Goal: Find specific page/section: Find specific page/section

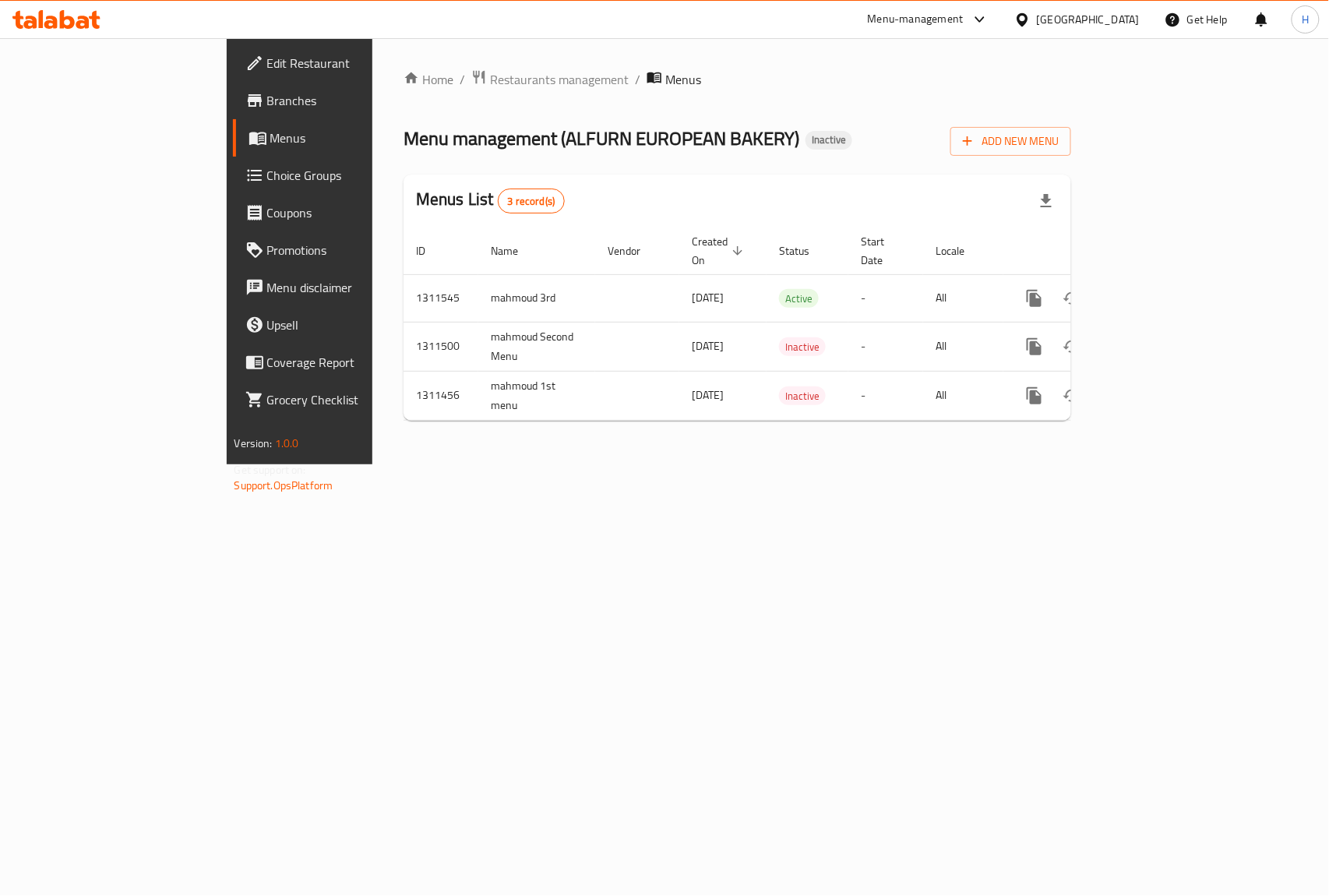
click at [267, 104] on span "Branches" at bounding box center [351, 100] width 169 height 19
click at [490, 75] on span "Restaurants management" at bounding box center [560, 78] width 139 height 19
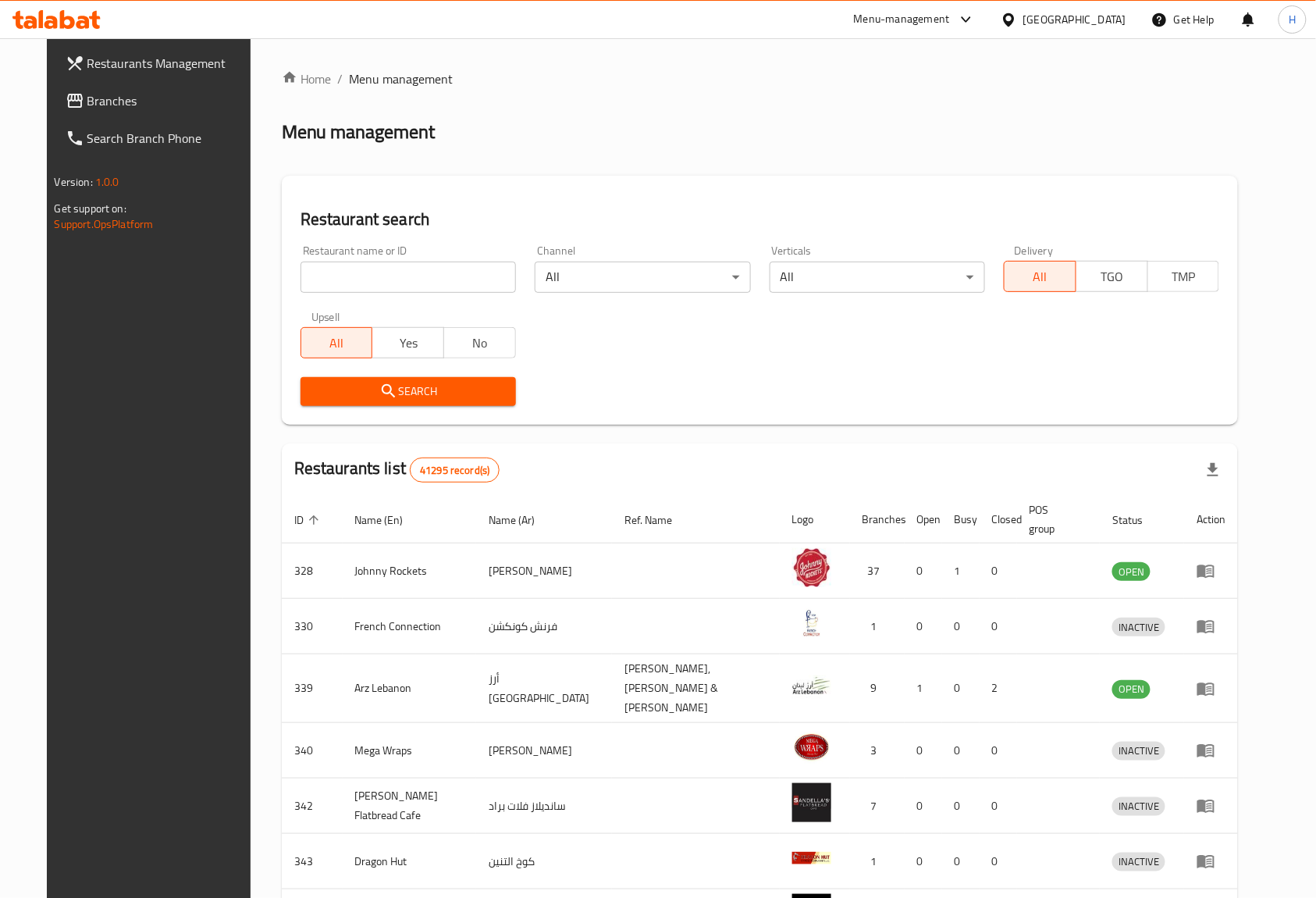
click at [397, 271] on input "search" at bounding box center [408, 277] width 215 height 31
paste input "28523"
type input "28523"
click button "Search" at bounding box center [408, 391] width 215 height 29
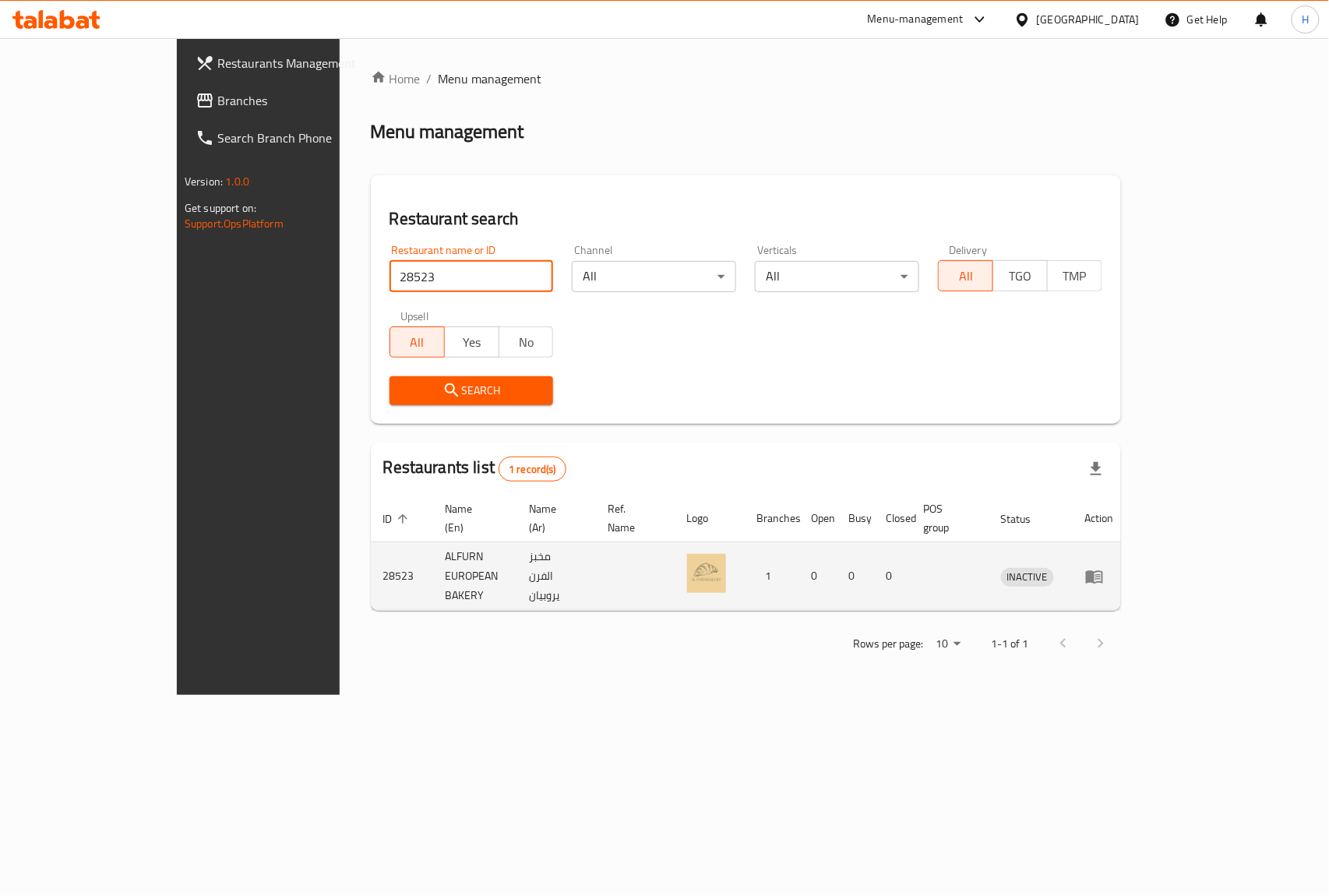
click at [1104, 567] on icon "enhanced table" at bounding box center [1094, 576] width 19 height 19
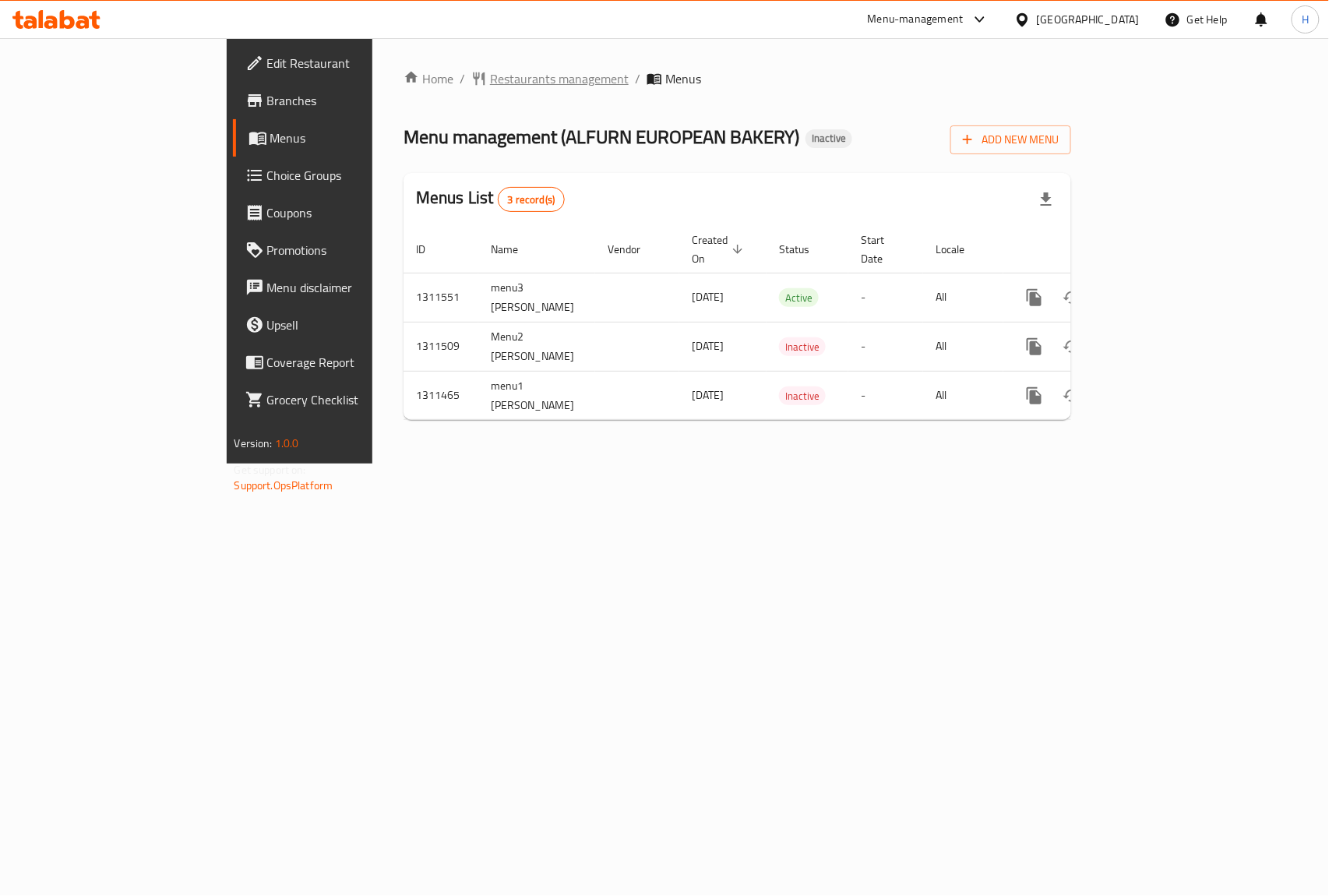
click at [490, 78] on span "Restaurants management" at bounding box center [560, 78] width 139 height 19
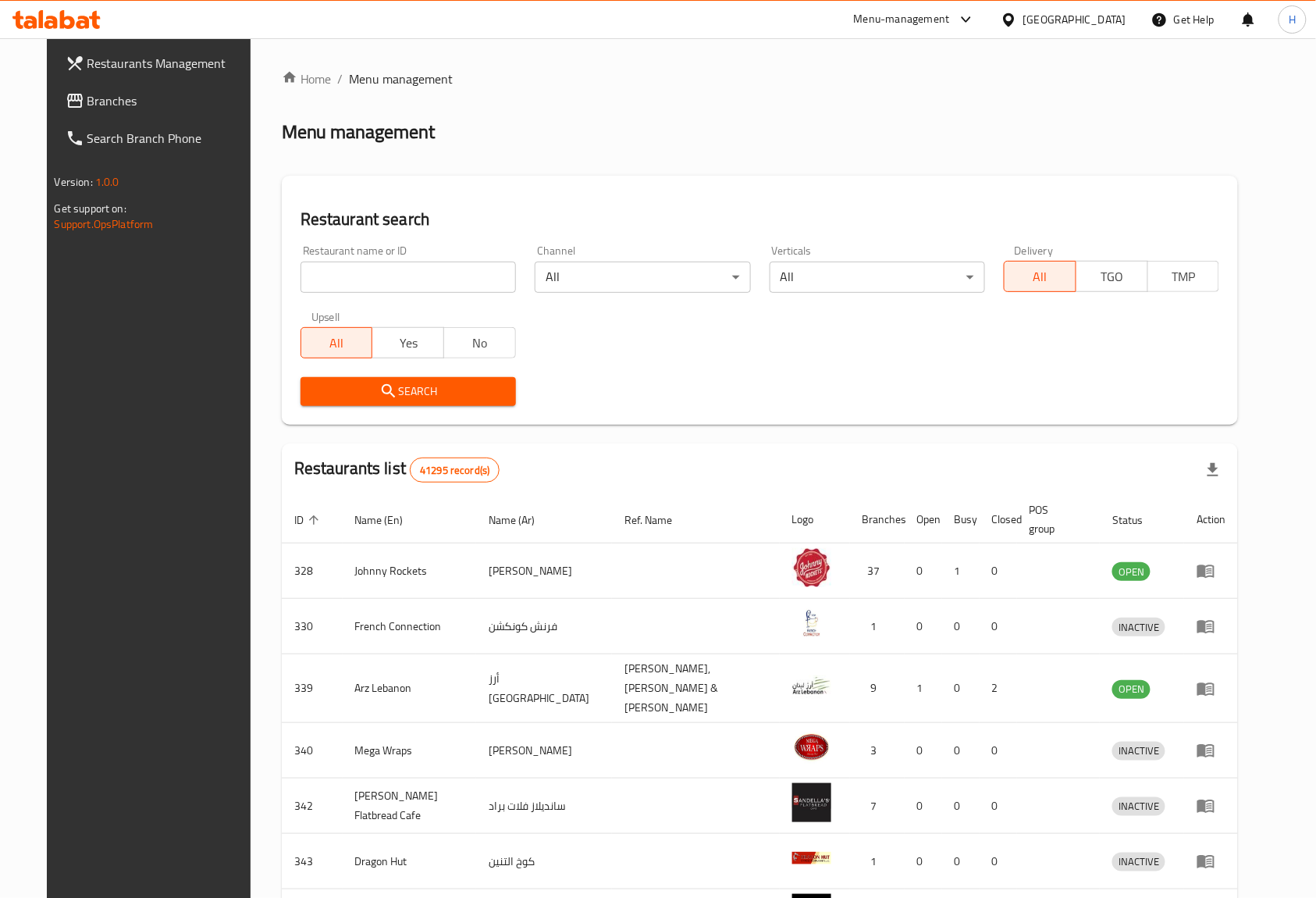
click at [363, 299] on div "Restaurant name or ID Restaurant name or ID" at bounding box center [408, 269] width 234 height 66
click at [416, 270] on input "search" at bounding box center [408, 277] width 215 height 31
paste input "28011"
type input "28011"
click button "Search" at bounding box center [408, 391] width 215 height 29
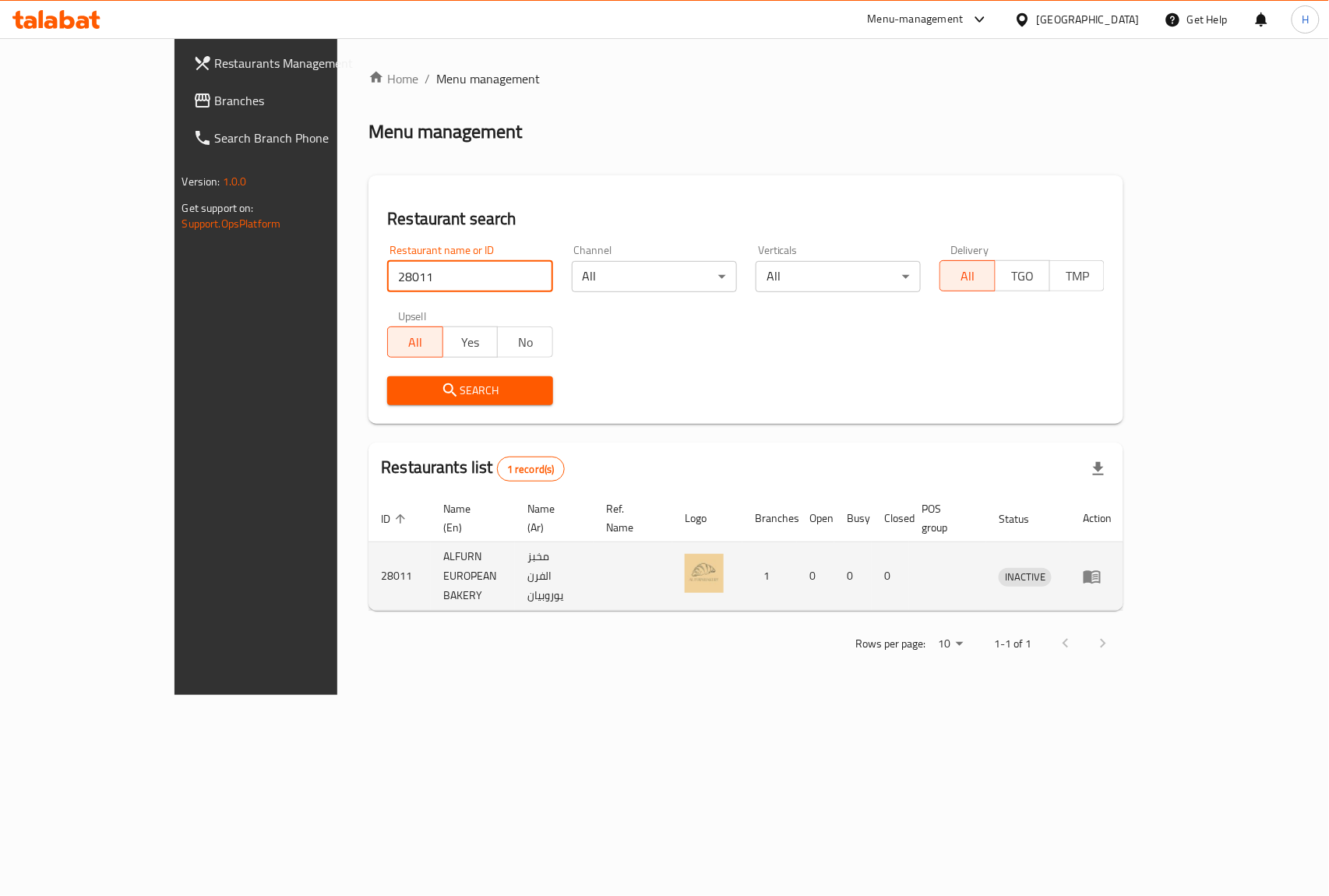
click at [1101, 570] on icon "enhanced table" at bounding box center [1092, 577] width 17 height 13
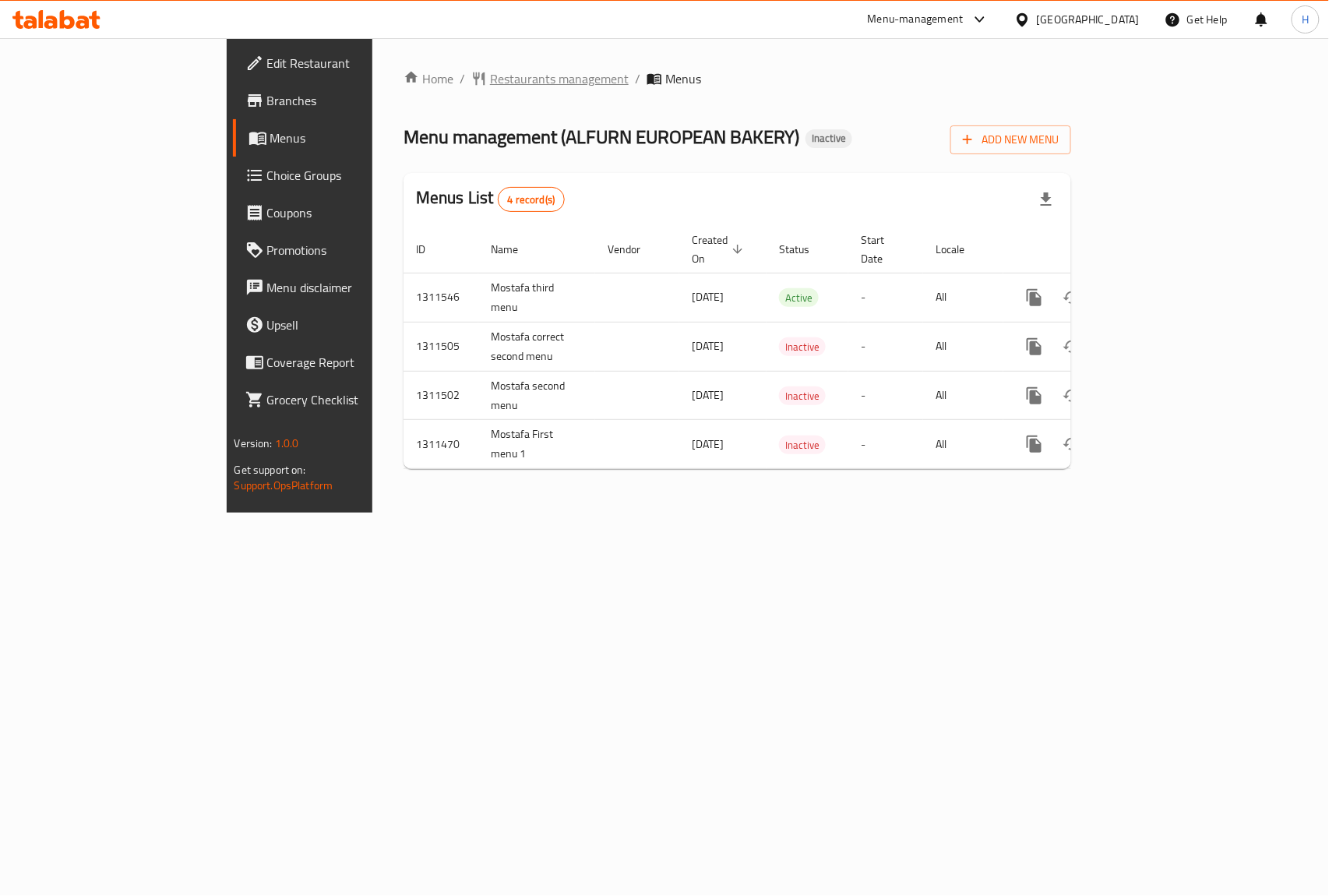
click at [490, 81] on span "Restaurants management" at bounding box center [560, 78] width 139 height 19
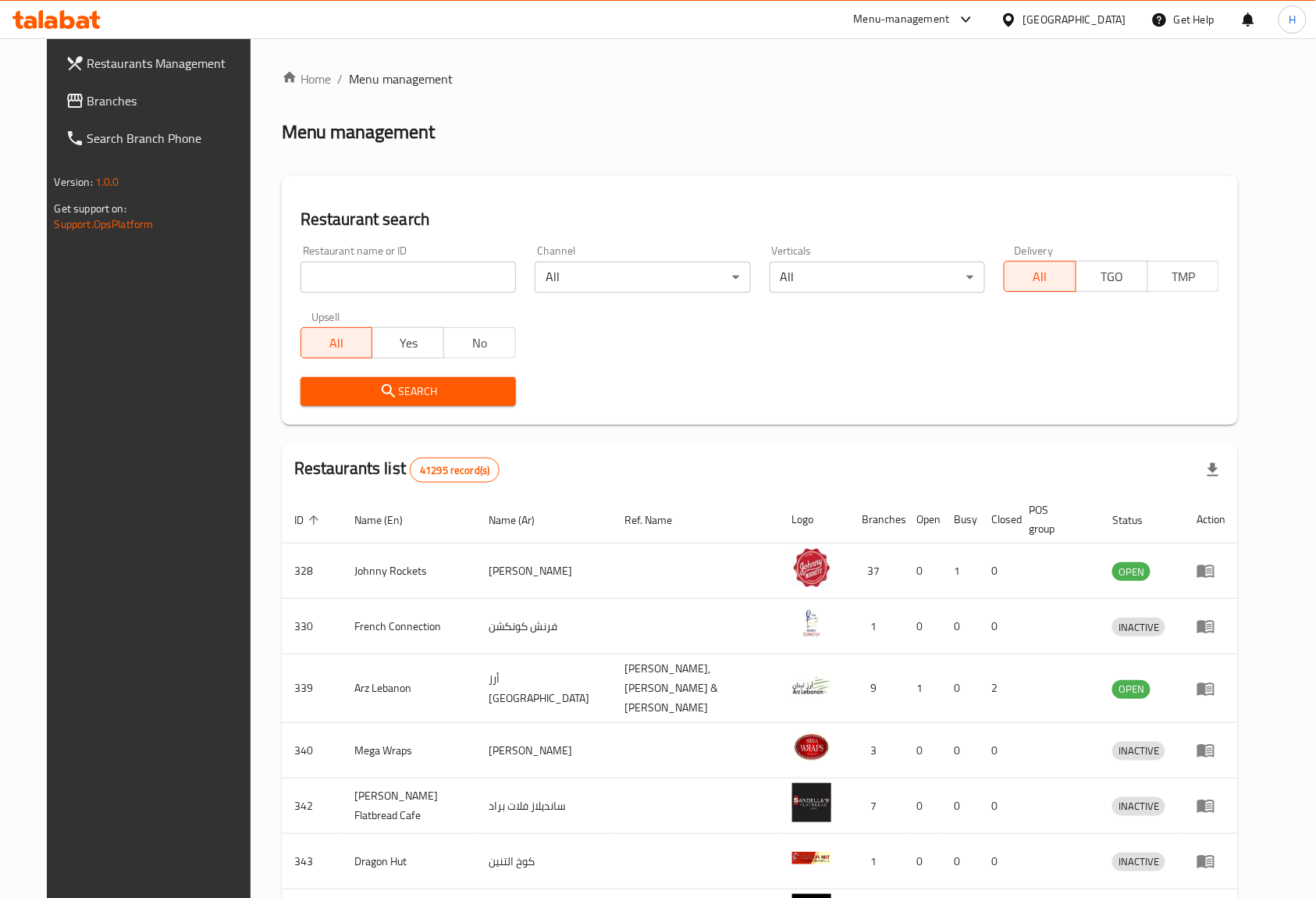
drag, startPoint x: 403, startPoint y: 294, endPoint x: 426, endPoint y: 273, distance: 31.1
click at [409, 289] on div "Restaurant name or ID Restaurant name or ID" at bounding box center [408, 269] width 234 height 66
click at [426, 273] on input "search" at bounding box center [408, 277] width 215 height 31
paste input "23385"
type input "23385"
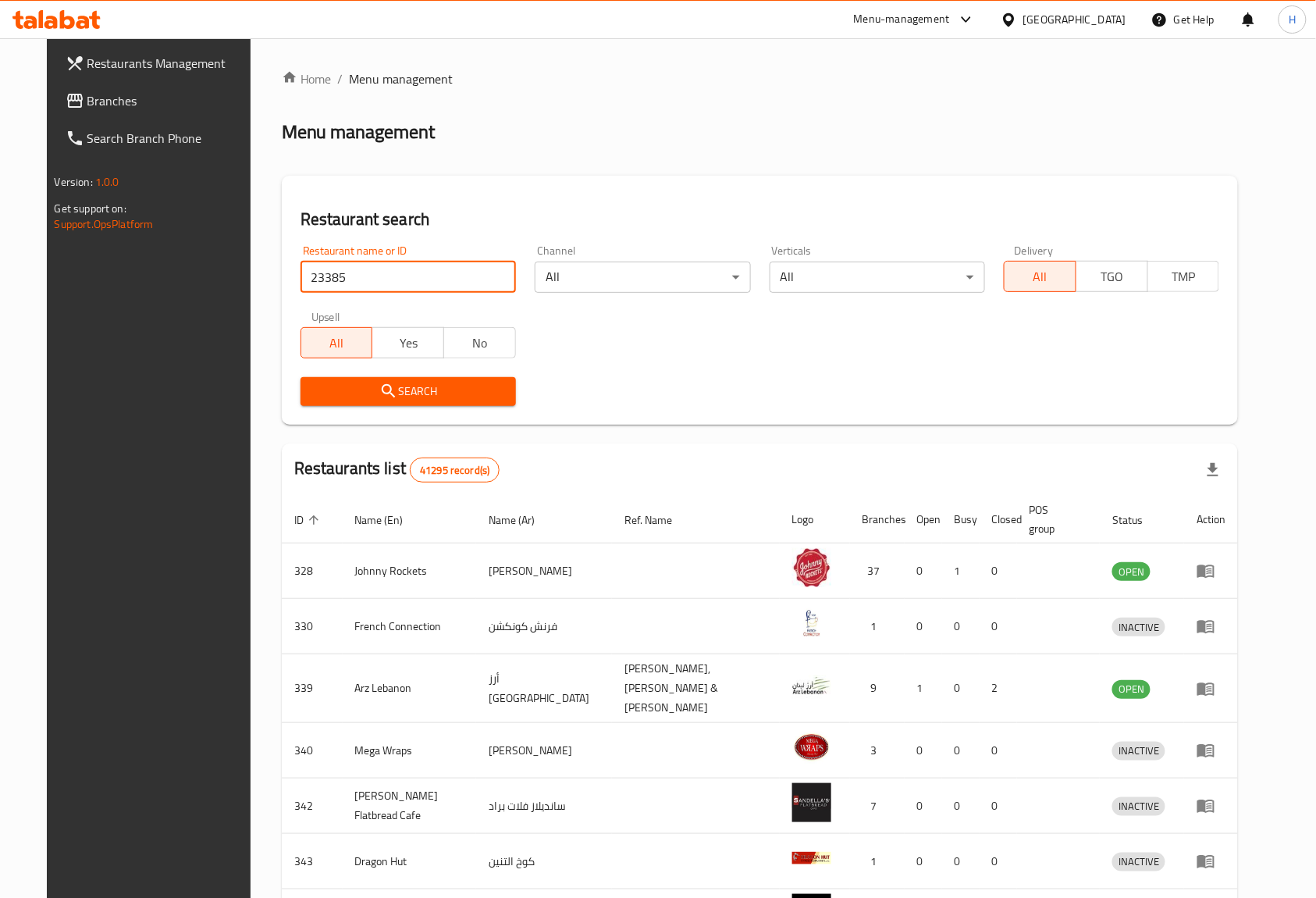
click button "Search" at bounding box center [408, 391] width 215 height 29
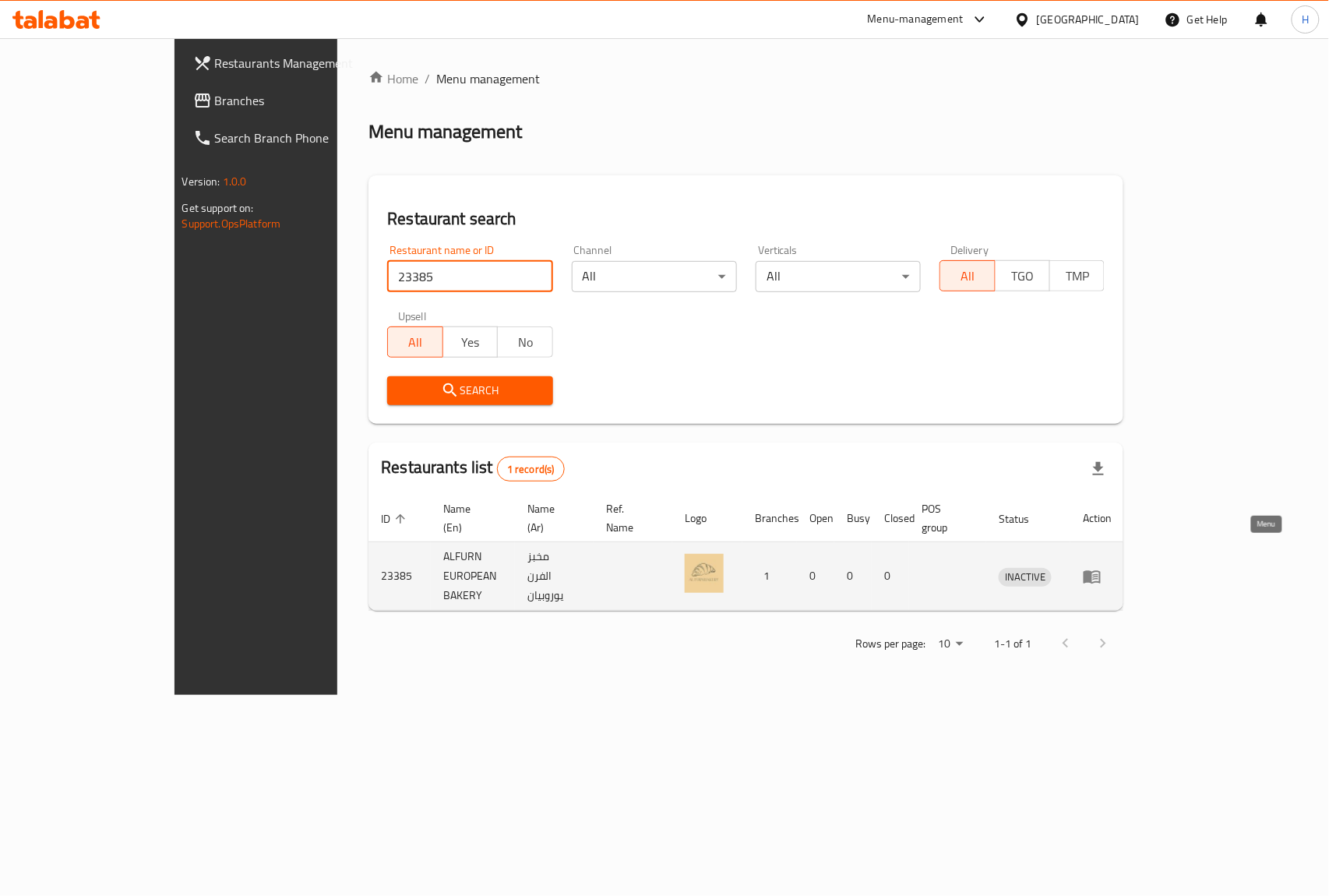
click at [1099, 574] on icon "enhanced table" at bounding box center [1095, 578] width 6 height 7
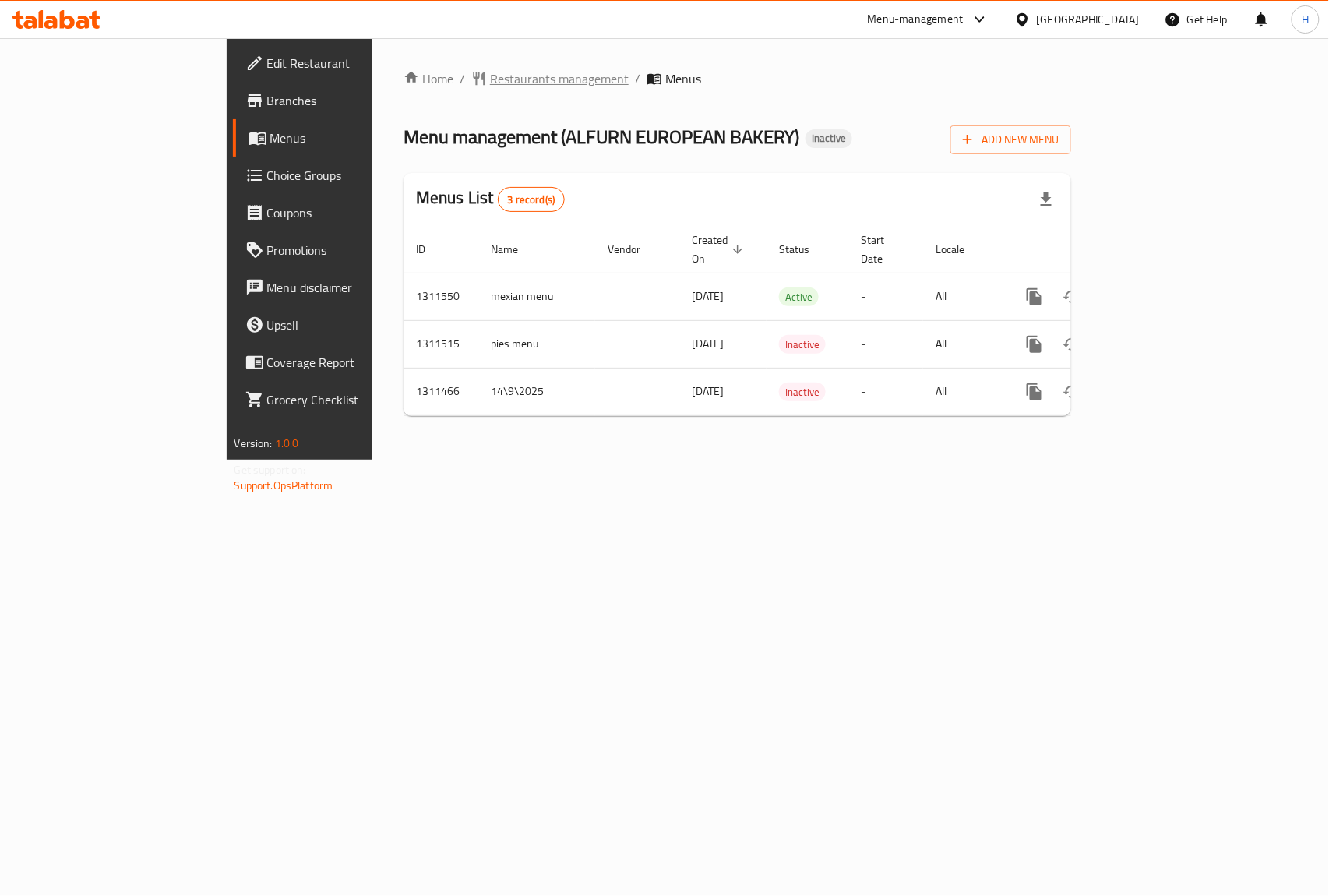
click at [490, 80] on span "Restaurants management" at bounding box center [560, 78] width 139 height 19
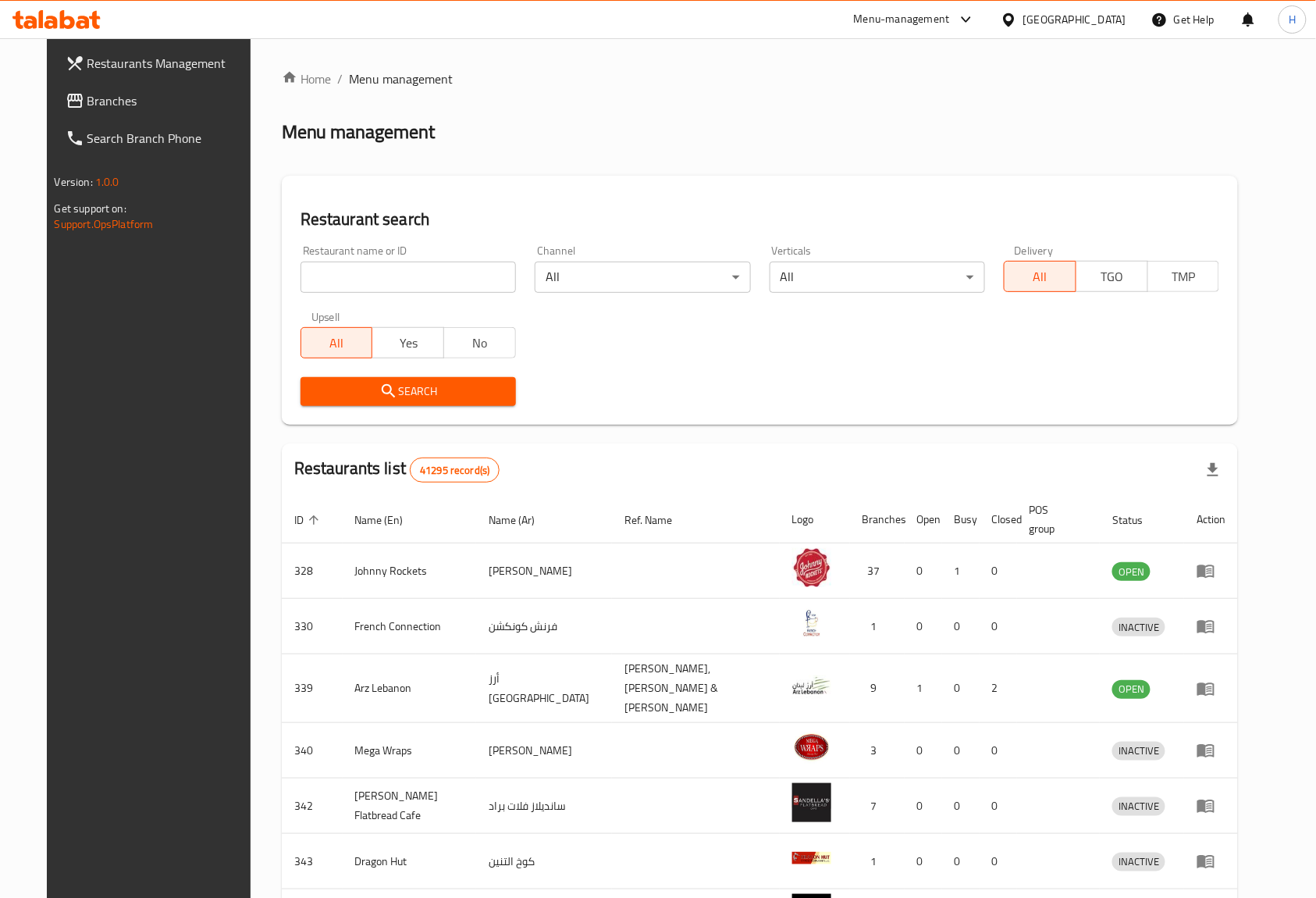
click at [322, 281] on input "search" at bounding box center [408, 277] width 215 height 31
paste input "26989"
type input "26989"
click button "Search" at bounding box center [408, 391] width 215 height 29
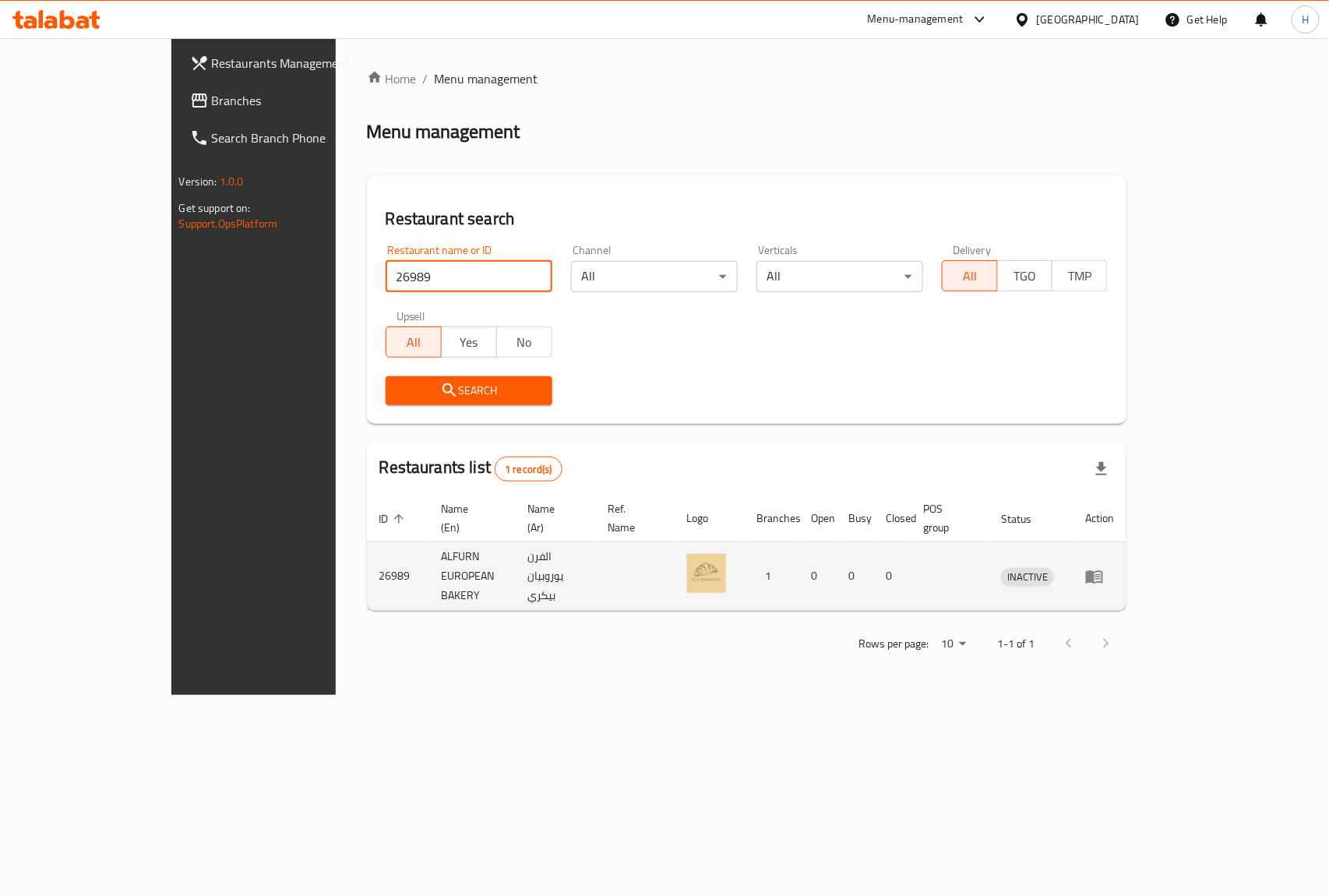
click at [1104, 567] on icon "enhanced table" at bounding box center [1094, 576] width 19 height 19
